Goal: Information Seeking & Learning: Check status

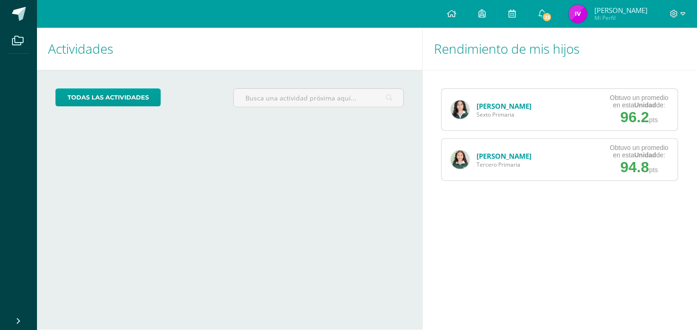
click at [473, 116] on div "Cecilia Apopa Sexto Primaria" at bounding box center [491, 110] width 99 height 42
click at [477, 102] on link "[PERSON_NAME]" at bounding box center [504, 105] width 55 height 9
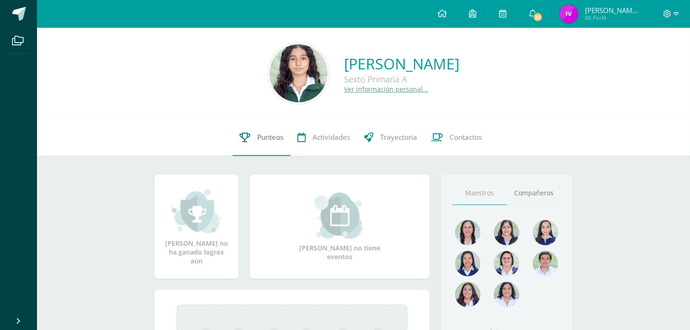
click at [257, 140] on span "Punteos" at bounding box center [270, 137] width 26 height 10
